Goal: Use online tool/utility: Utilize a website feature to perform a specific function

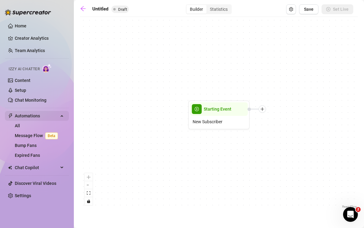
click at [40, 116] on span "Automations" at bounding box center [37, 116] width 44 height 10
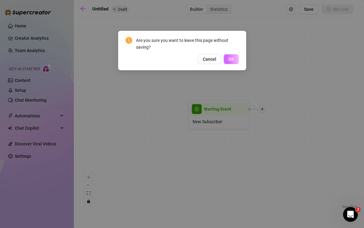
click at [233, 62] on button "OK" at bounding box center [231, 59] width 15 height 10
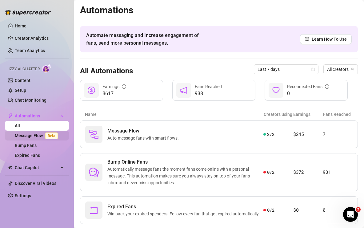
click at [32, 138] on link "Message Flow Beta" at bounding box center [38, 135] width 46 height 5
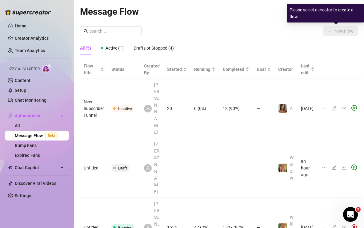
click at [336, 14] on div "Please select a creator to create a flow" at bounding box center [325, 13] width 77 height 18
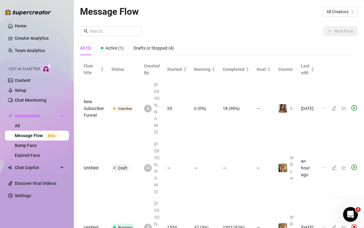
click at [276, 27] on div "New Flow" at bounding box center [219, 31] width 278 height 10
click at [332, 11] on span "All Creators" at bounding box center [341, 11] width 28 height 9
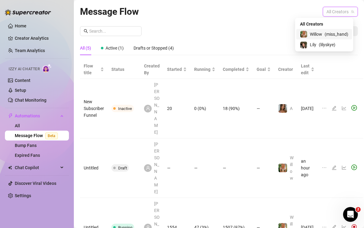
click at [331, 31] on span "( miss_hand )" at bounding box center [337, 34] width 24 height 7
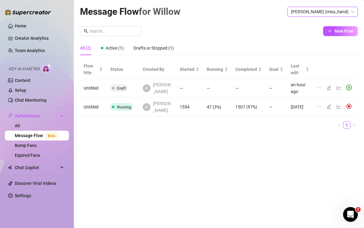
click at [330, 105] on icon "edit" at bounding box center [329, 106] width 4 height 4
